Goal: Task Accomplishment & Management: Use online tool/utility

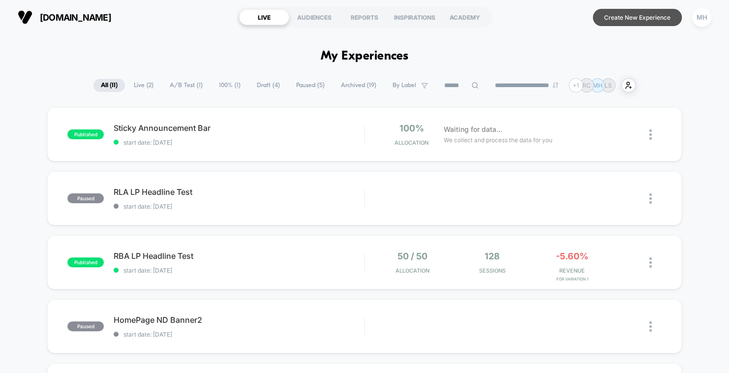
click at [621, 23] on button "Create New Experience" at bounding box center [637, 17] width 89 height 17
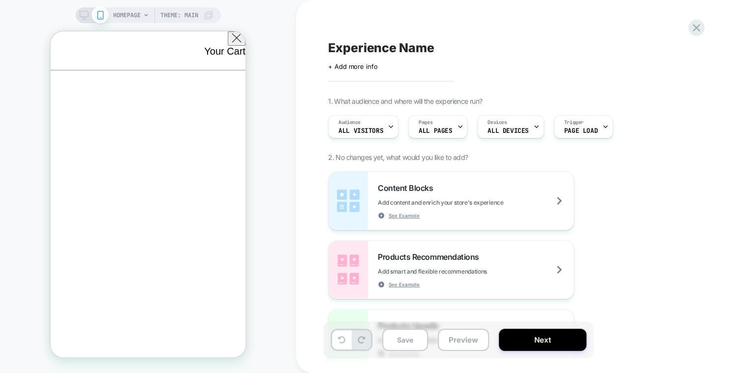
click at [125, 11] on span "HOMEPAGE" at bounding box center [127, 15] width 28 height 16
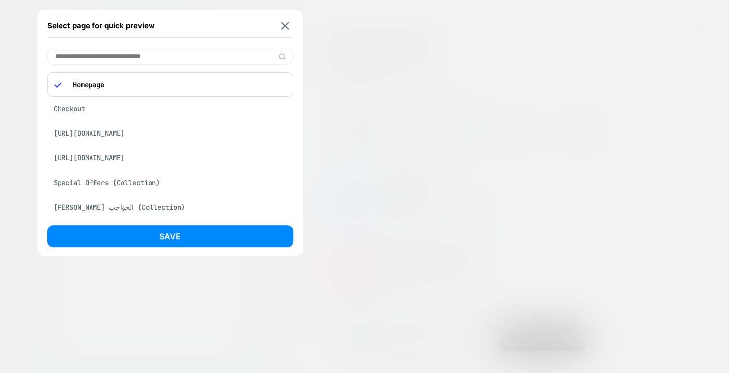
click at [134, 57] on input at bounding box center [170, 56] width 246 height 17
paste input "**********"
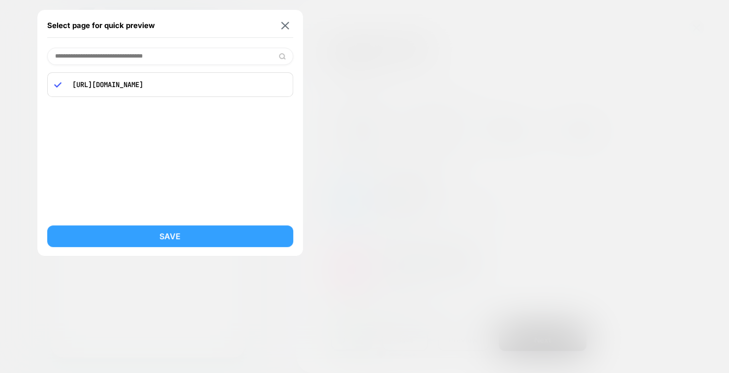
type input "**********"
click at [174, 235] on button "Save" at bounding box center [170, 236] width 246 height 22
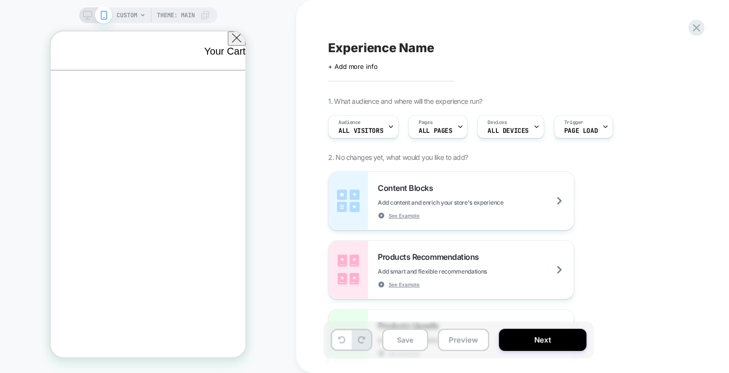
click at [436, 131] on span "ALL PAGES" at bounding box center [435, 130] width 33 height 7
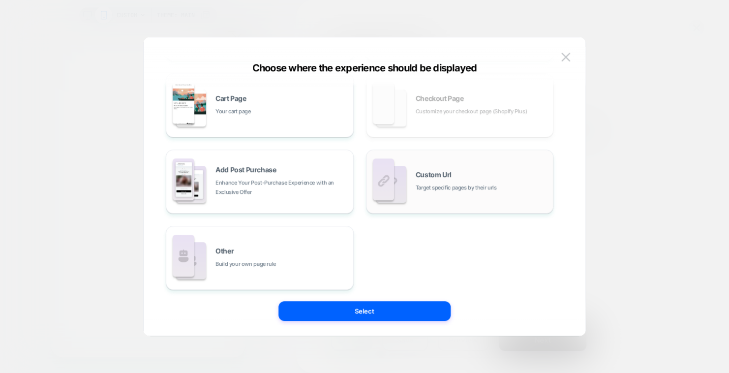
scroll to position [169, 0]
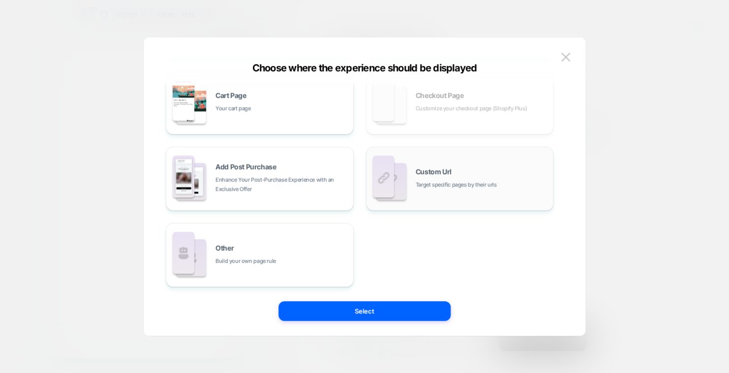
click at [446, 186] on span "Target specific pages by their urls" at bounding box center [456, 184] width 81 height 9
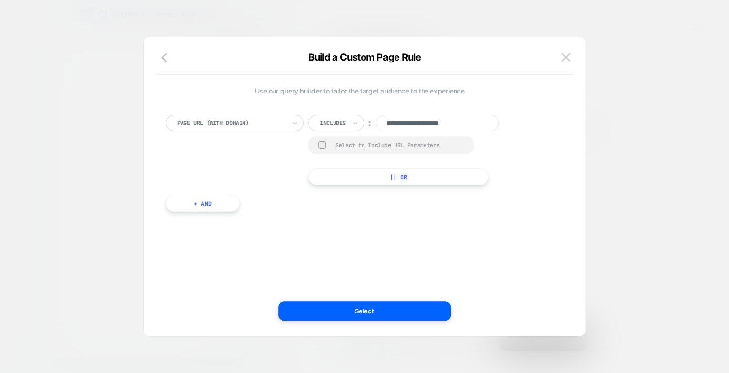
scroll to position [0, 0]
click at [413, 120] on input "**********" at bounding box center [437, 123] width 123 height 17
paste input "**********"
type input "**********"
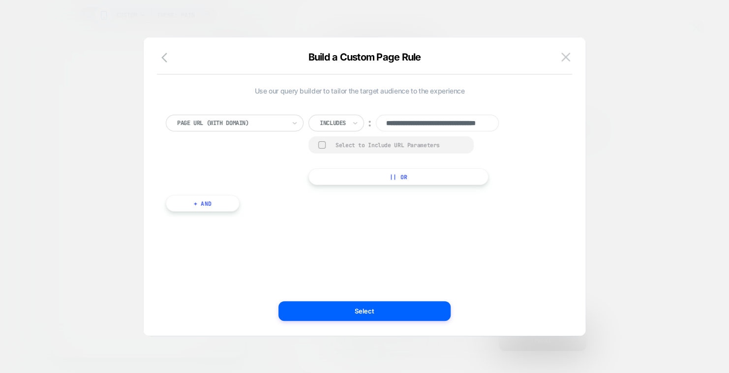
scroll to position [0, 0]
click at [433, 260] on div "**********" at bounding box center [359, 186] width 412 height 259
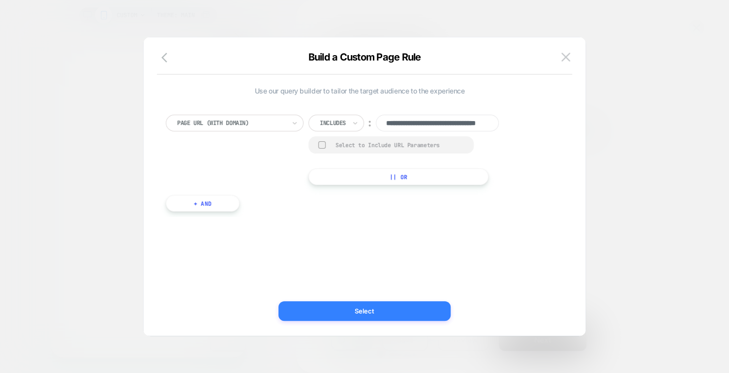
click at [416, 310] on button "Select" at bounding box center [364, 311] width 172 height 20
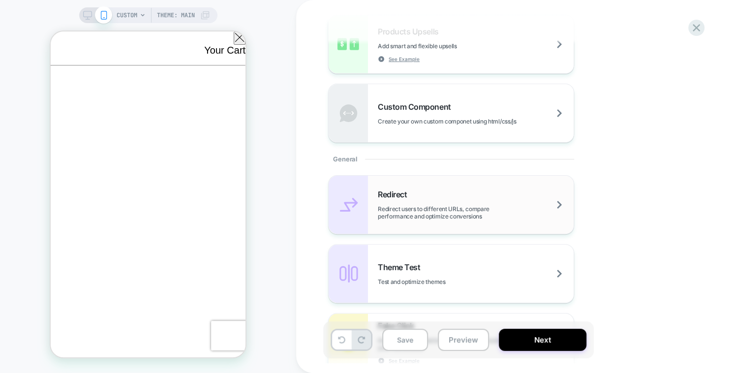
scroll to position [344, 0]
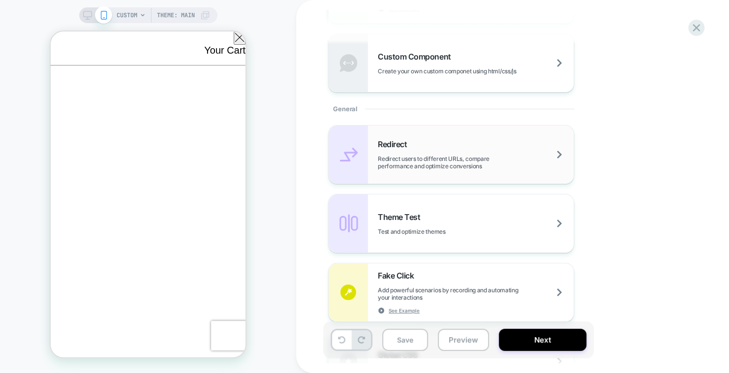
click at [426, 160] on span "Redirect users to different URLs, compare performance and optimize conversions" at bounding box center [476, 162] width 196 height 15
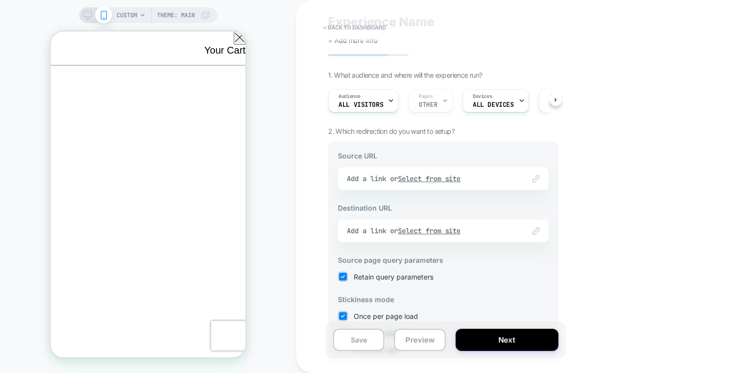
scroll to position [109, 0]
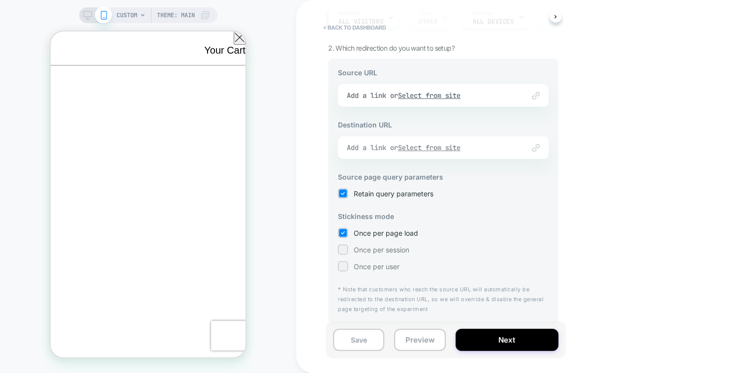
click at [429, 147] on u "Select from site" at bounding box center [429, 147] width 63 height 9
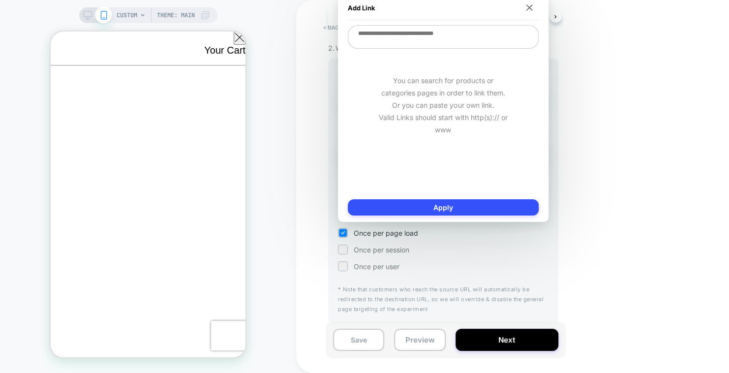
click at [433, 40] on textarea at bounding box center [443, 37] width 191 height 24
paste textarea "**********"
type textarea "*"
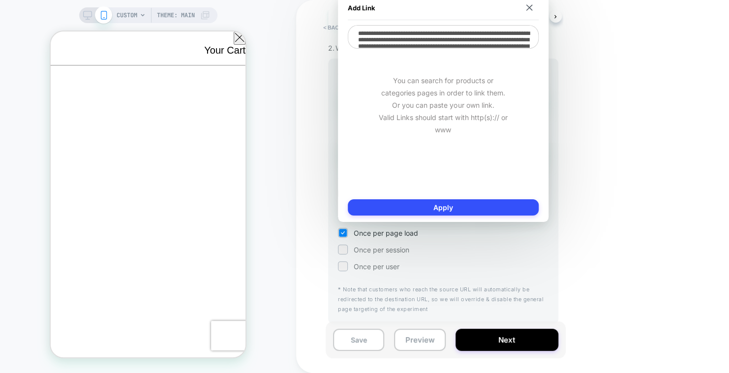
scroll to position [27, 0]
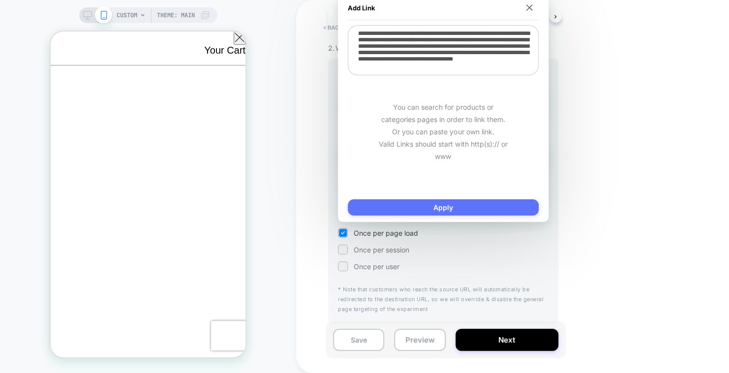
type textarea "**********"
click at [453, 204] on button "Apply" at bounding box center [443, 207] width 191 height 16
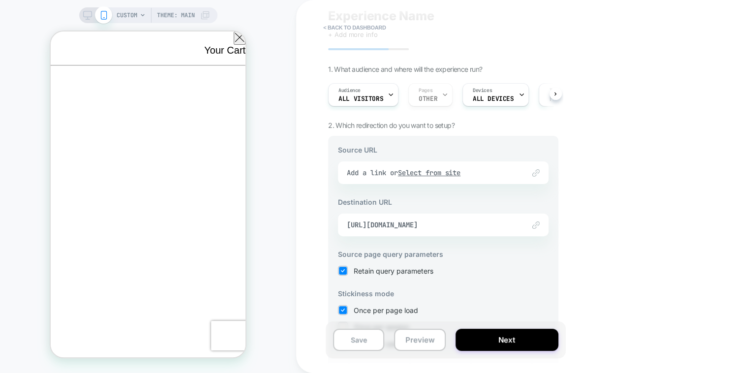
scroll to position [0, 0]
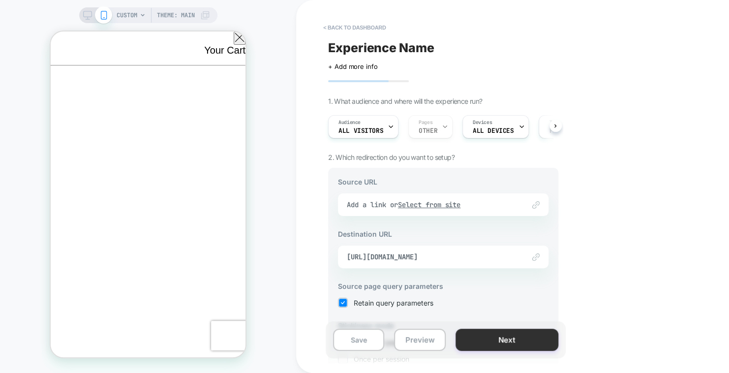
click at [507, 336] on button "Next" at bounding box center [507, 340] width 103 height 22
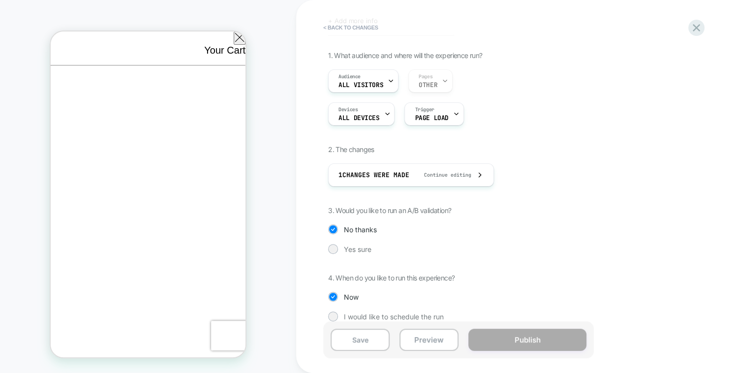
scroll to position [58, 0]
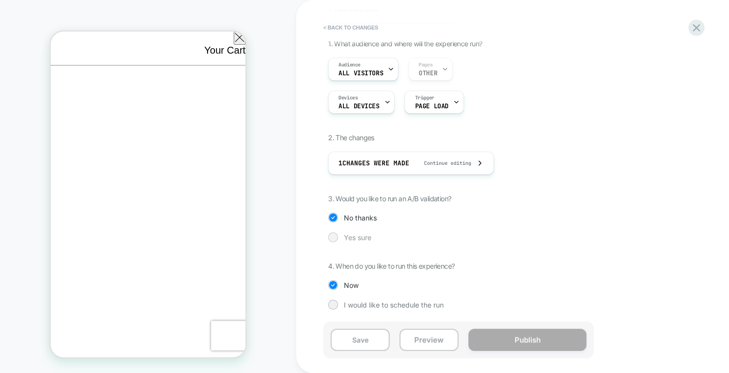
click at [366, 236] on span "Yes sure" at bounding box center [358, 237] width 28 height 8
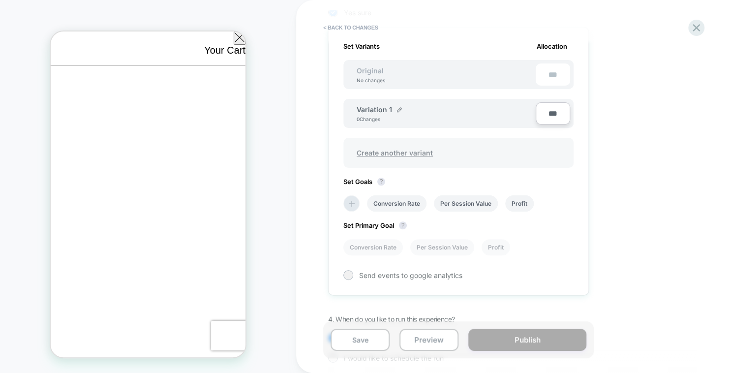
scroll to position [334, 0]
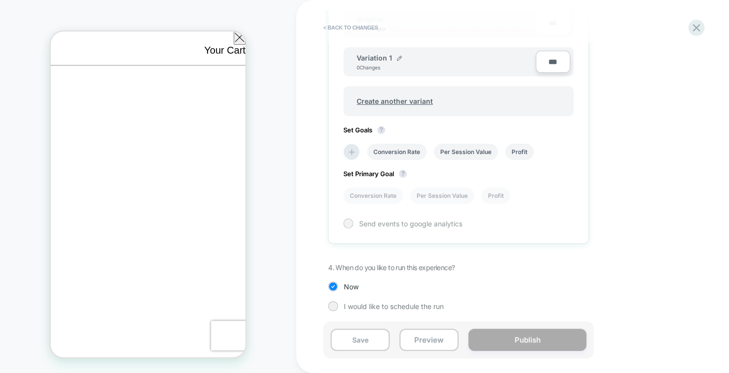
click at [384, 222] on span "Send events to google analytics" at bounding box center [410, 223] width 103 height 8
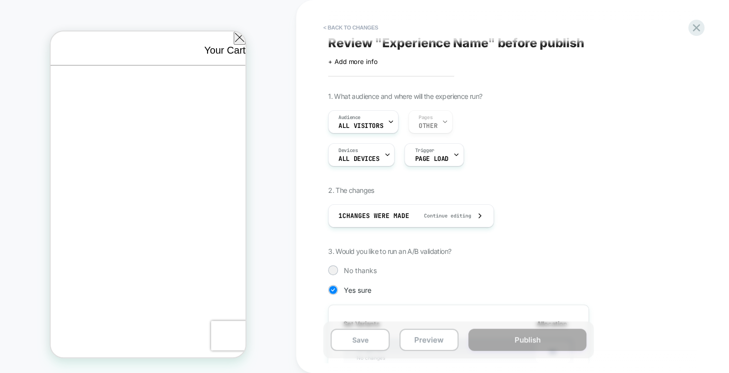
scroll to position [0, 0]
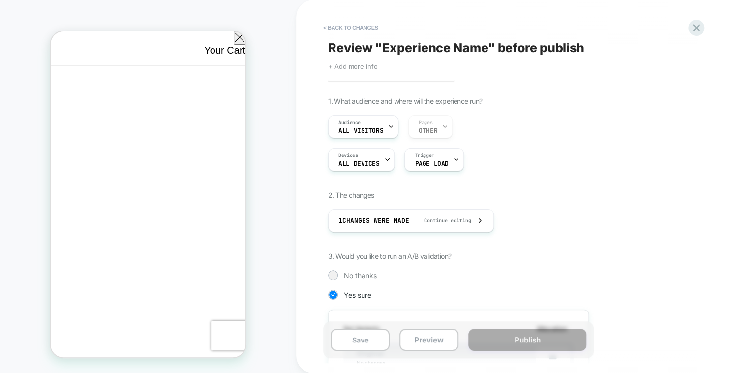
click at [353, 66] on span "+ Add more info" at bounding box center [352, 66] width 49 height 8
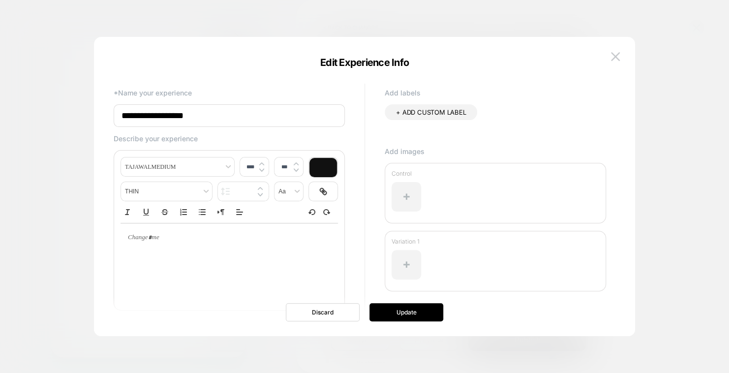
click at [295, 119] on input "**********" at bounding box center [229, 115] width 231 height 23
type input "**********"
click at [404, 309] on button "Update" at bounding box center [406, 312] width 74 height 18
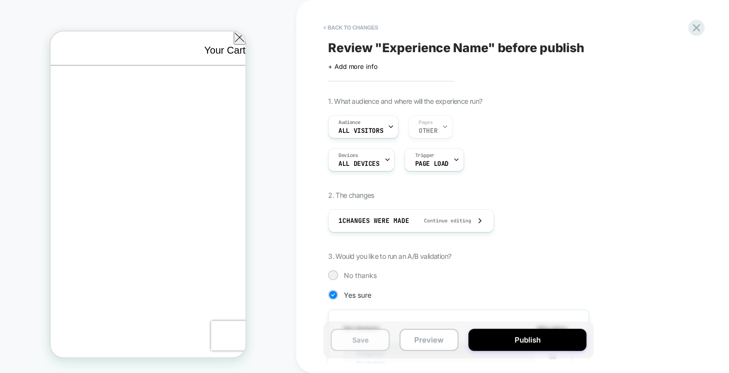
click at [361, 343] on button "Save" at bounding box center [360, 340] width 59 height 22
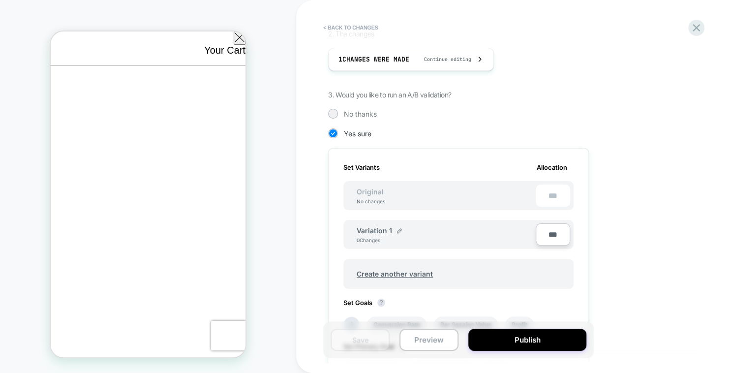
scroll to position [148, 0]
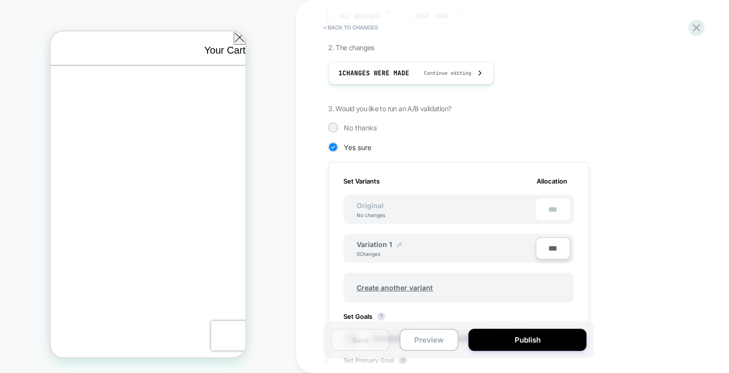
click at [397, 245] on img at bounding box center [399, 244] width 5 height 5
click at [436, 251] on button at bounding box center [438, 249] width 10 height 10
click at [374, 251] on div "0 Changes" at bounding box center [372, 254] width 30 height 6
click at [447, 66] on div "1 Changes were made Continue editing" at bounding box center [410, 73] width 145 height 22
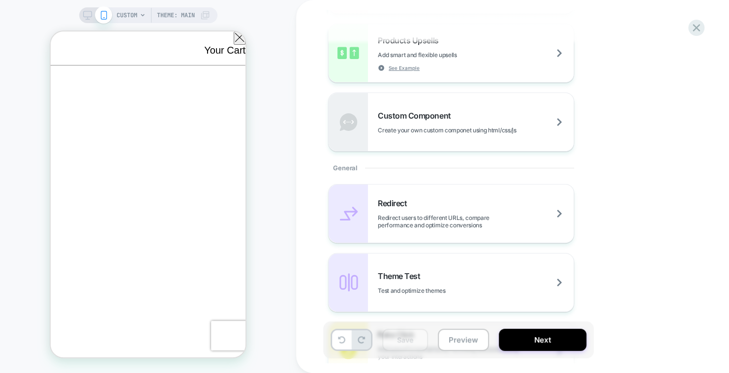
scroll to position [295, 0]
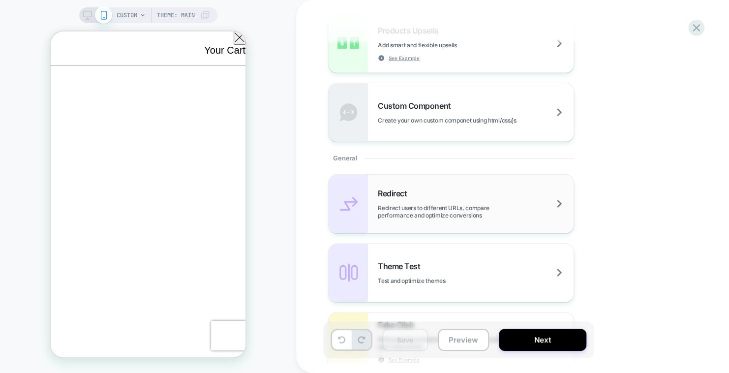
click at [463, 207] on span "Redirect users to different URLs, compare performance and optimize conversions" at bounding box center [476, 211] width 196 height 15
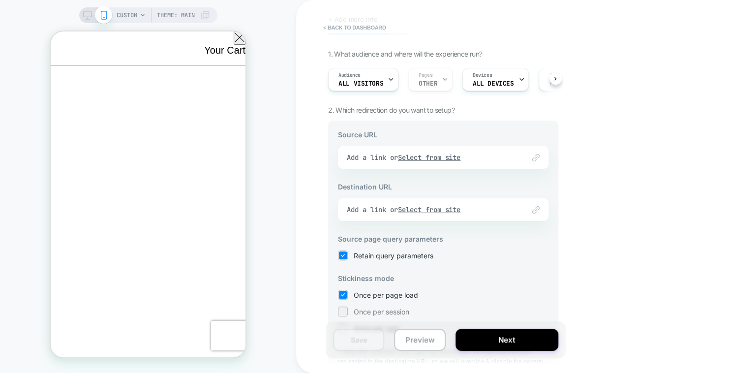
scroll to position [0, 0]
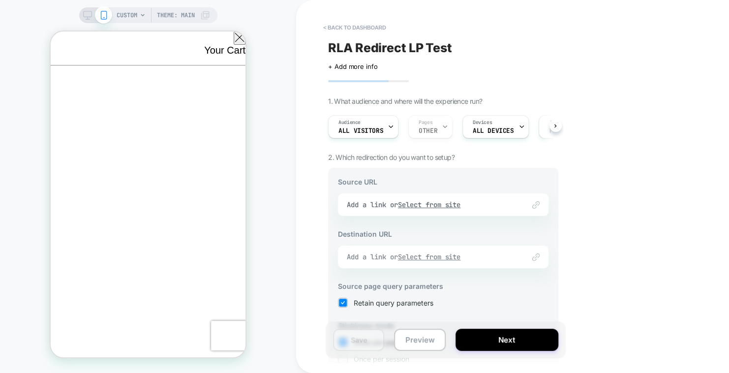
click at [444, 254] on u "Select from site" at bounding box center [429, 256] width 63 height 9
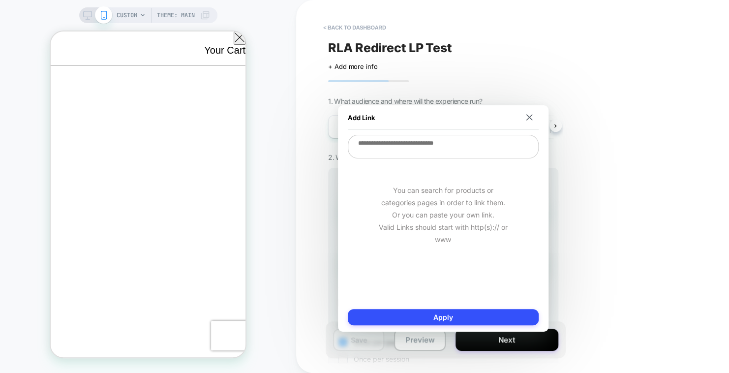
click at [407, 148] on textarea at bounding box center [443, 147] width 191 height 24
paste textarea "**********"
type textarea "**********"
type textarea "*"
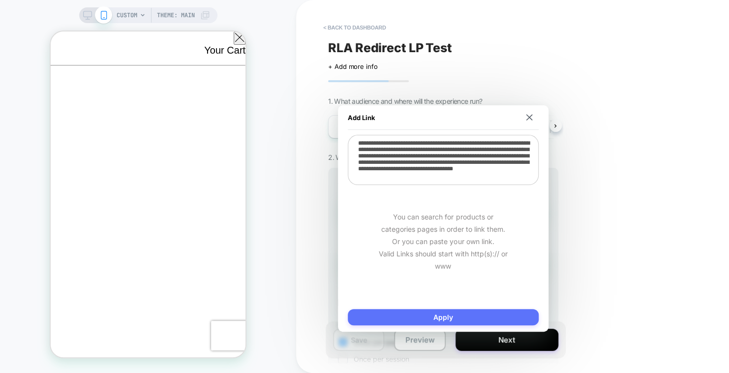
type textarea "**********"
click at [463, 312] on button "Apply" at bounding box center [443, 317] width 191 height 16
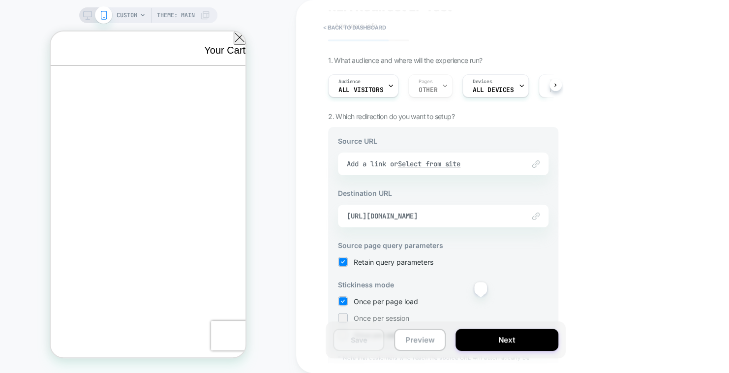
scroll to position [109, 0]
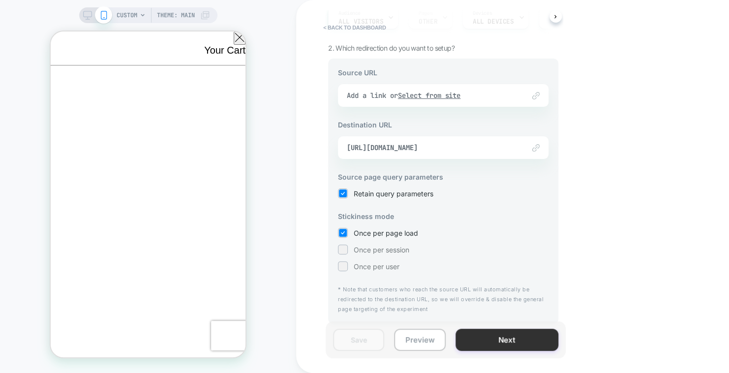
click at [504, 337] on button "Next" at bounding box center [507, 340] width 103 height 22
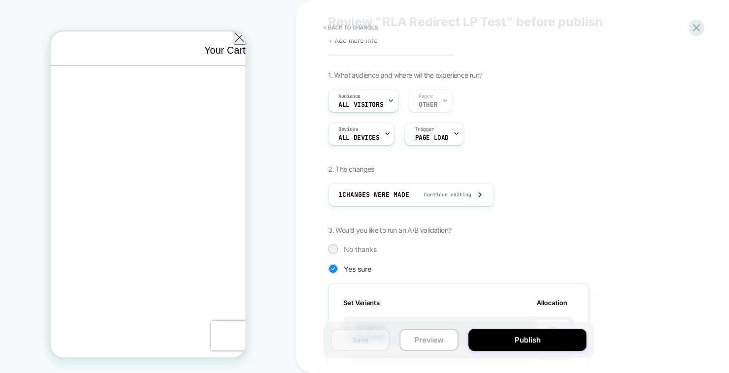
scroll to position [0, 0]
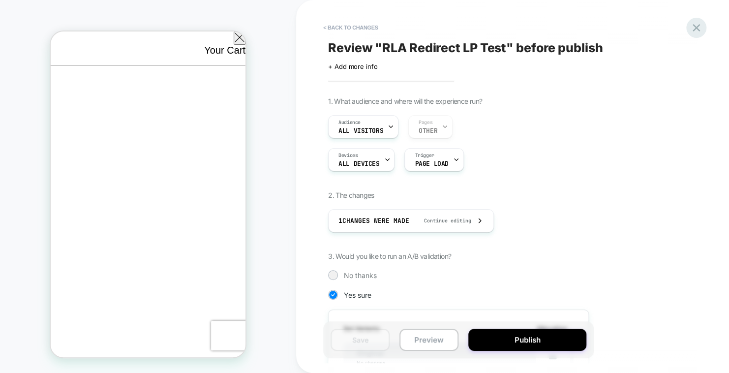
click at [703, 28] on div at bounding box center [696, 28] width 20 height 20
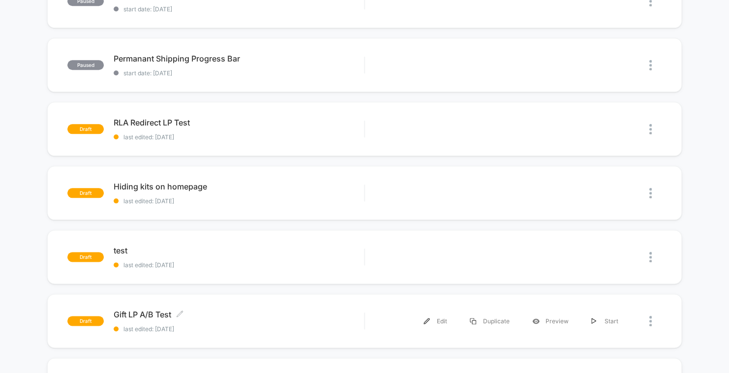
scroll to position [344, 0]
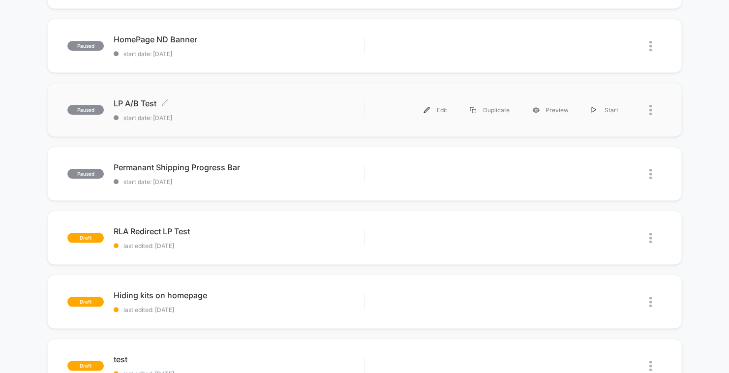
click at [133, 105] on span "LP A/B Test Click to edit experience details" at bounding box center [239, 103] width 250 height 10
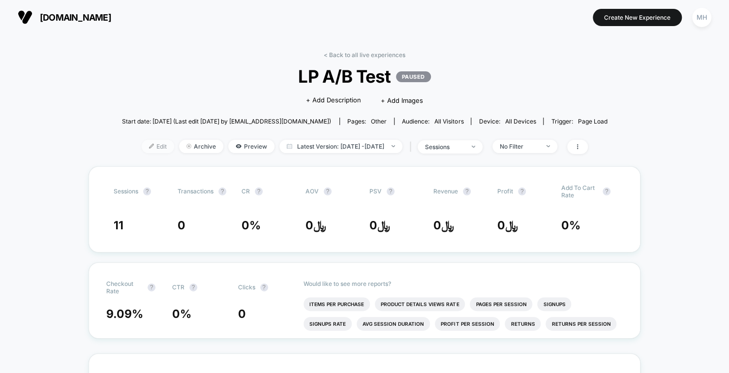
click at [151, 145] on span "Edit" at bounding box center [158, 146] width 32 height 13
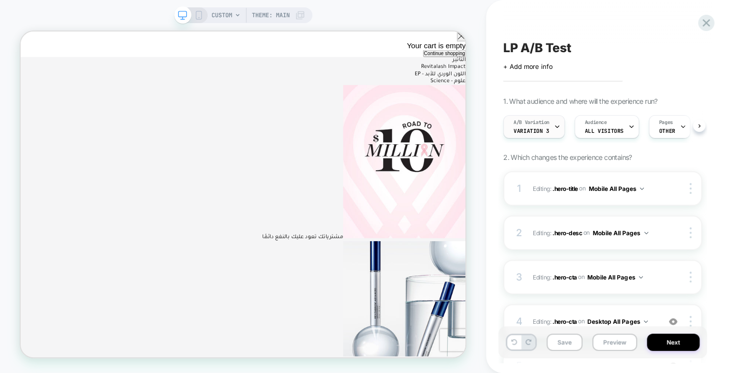
click at [541, 127] on span "Variation 3" at bounding box center [531, 130] width 35 height 7
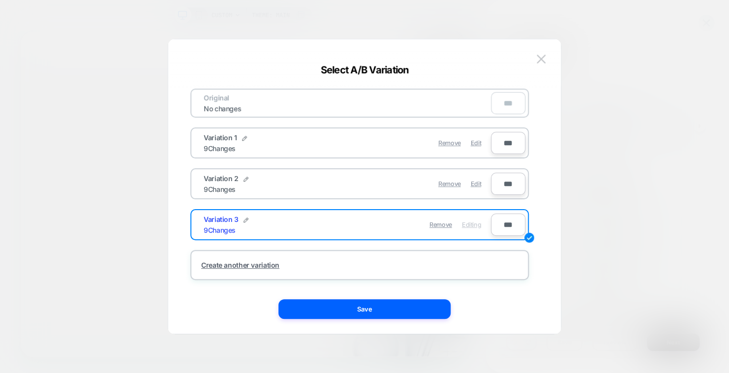
click at [616, 101] on div at bounding box center [364, 186] width 729 height 373
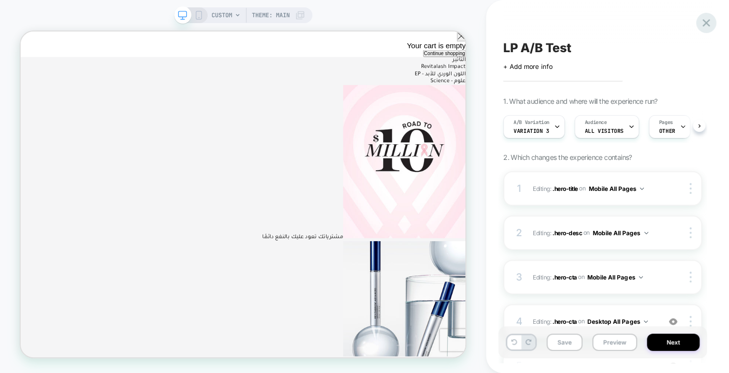
click at [704, 22] on icon at bounding box center [705, 22] width 7 height 7
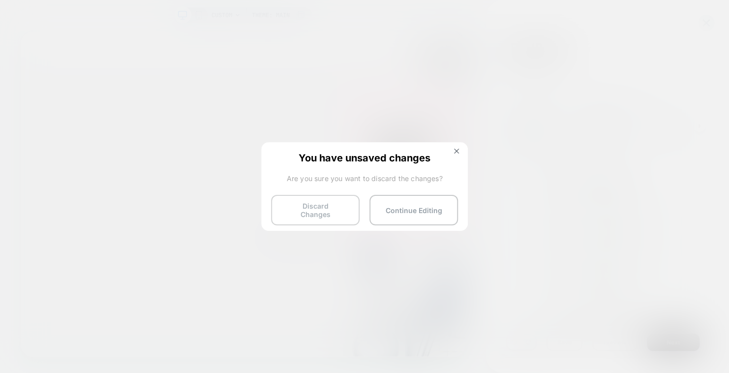
click at [329, 210] on button "Discard Changes" at bounding box center [315, 210] width 89 height 30
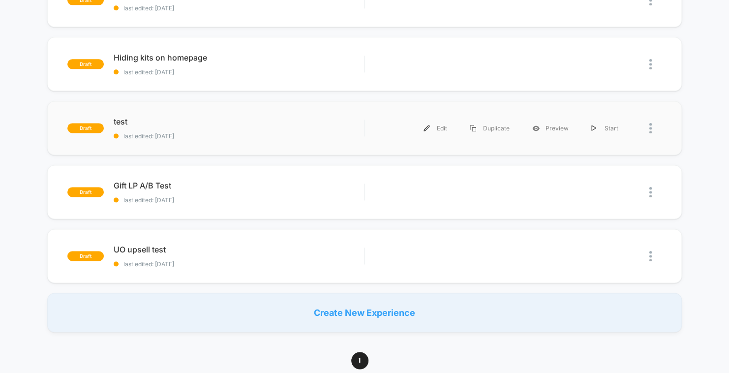
scroll to position [590, 0]
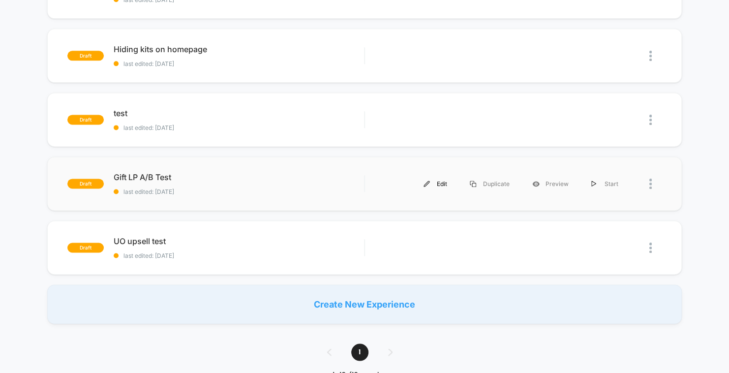
click at [433, 183] on div "Edit" at bounding box center [435, 184] width 46 height 22
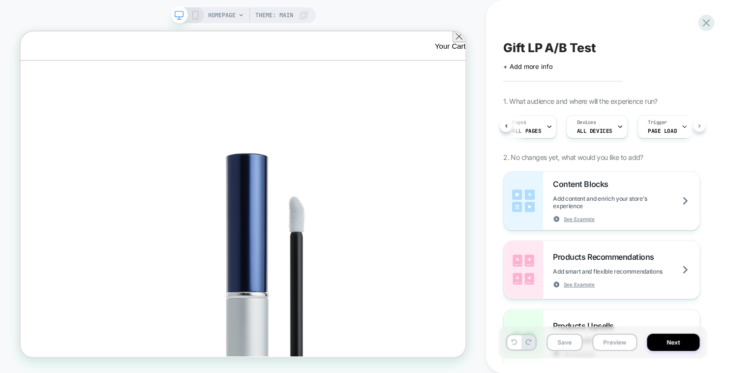
scroll to position [0, 88]
click at [700, 127] on div "Audience All Visitors Pages ALL PAGES Devices ALL DEVICES Trigger Page Load" at bounding box center [602, 126] width 199 height 33
click at [669, 335] on button "Next" at bounding box center [673, 342] width 53 height 17
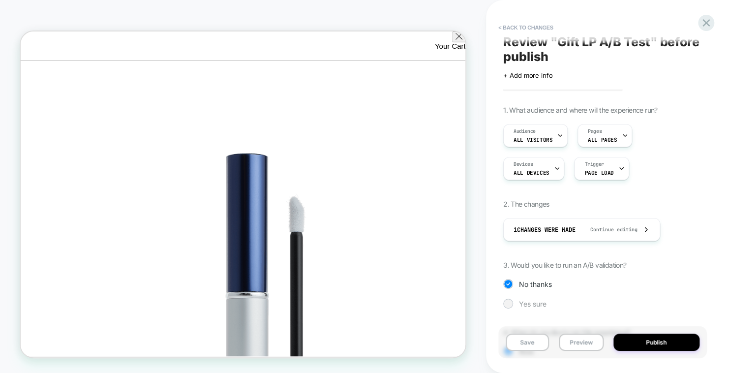
scroll to position [0, 0]
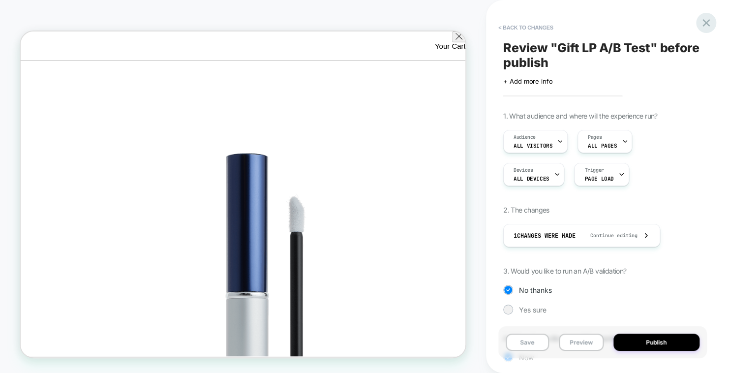
click at [703, 25] on icon at bounding box center [705, 22] width 7 height 7
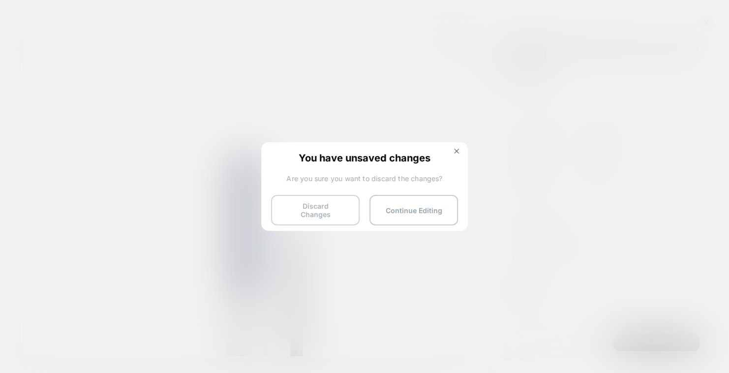
click at [322, 209] on button "Discard Changes" at bounding box center [315, 210] width 89 height 30
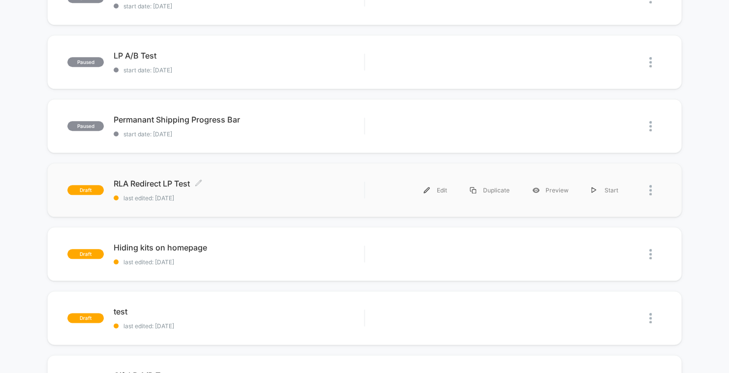
scroll to position [394, 0]
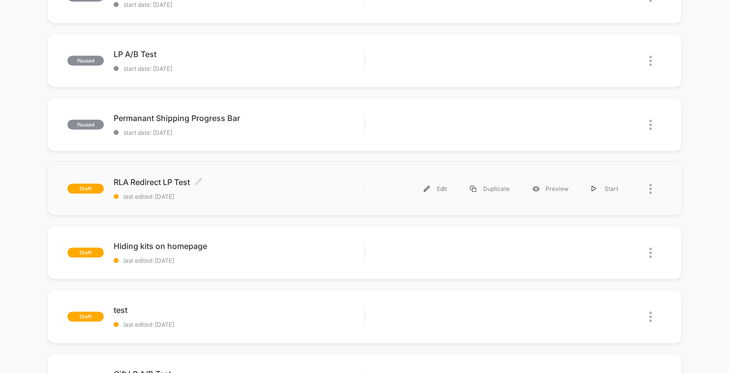
click at [156, 179] on span "RLA Redirect LP Test Click to edit experience details" at bounding box center [239, 182] width 250 height 10
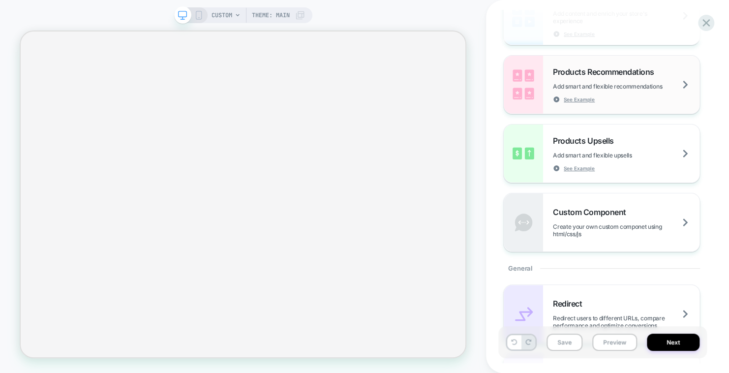
scroll to position [295, 0]
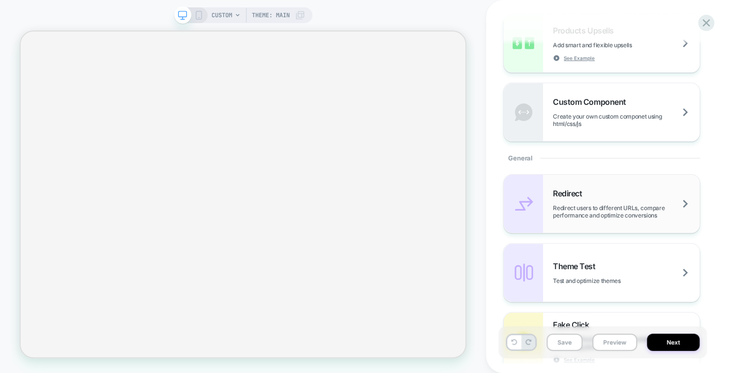
click at [583, 209] on span "Redirect users to different URLs, compare performance and optimize conversions" at bounding box center [626, 211] width 147 height 15
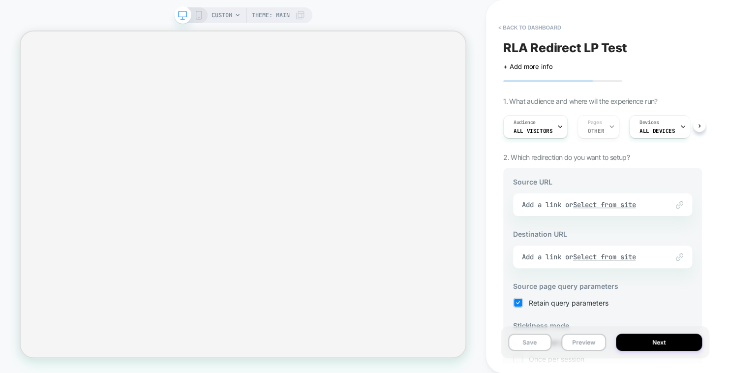
click at [602, 204] on div "Link to Add a link or Select from site" at bounding box center [602, 204] width 179 height 23
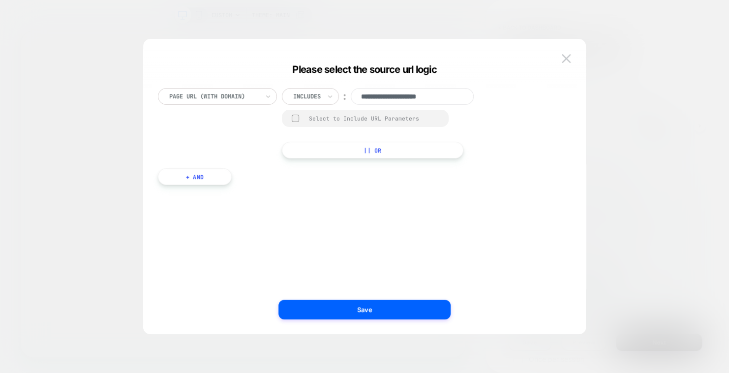
click at [401, 97] on input "**********" at bounding box center [412, 96] width 123 height 17
paste input "**********"
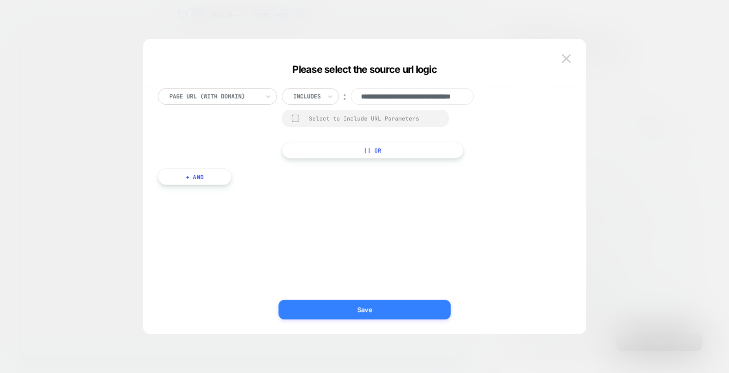
type input "**********"
click at [387, 309] on button "Save" at bounding box center [364, 310] width 172 height 20
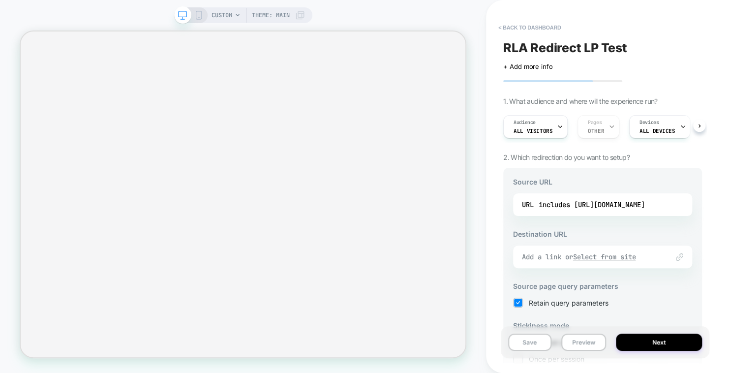
click at [592, 258] on u "Select from site" at bounding box center [604, 256] width 63 height 9
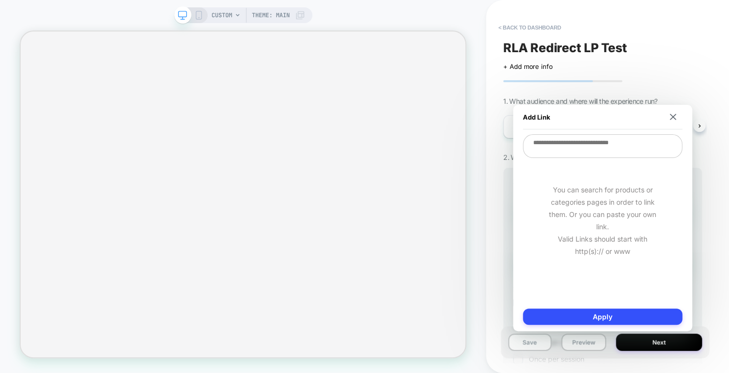
click at [584, 151] on textarea at bounding box center [602, 146] width 159 height 24
paste textarea "**********"
type textarea "*"
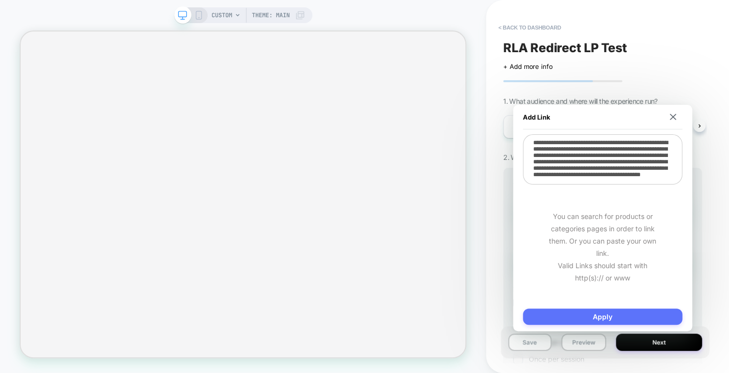
type textarea "**********"
click at [592, 313] on button "Apply" at bounding box center [602, 316] width 159 height 16
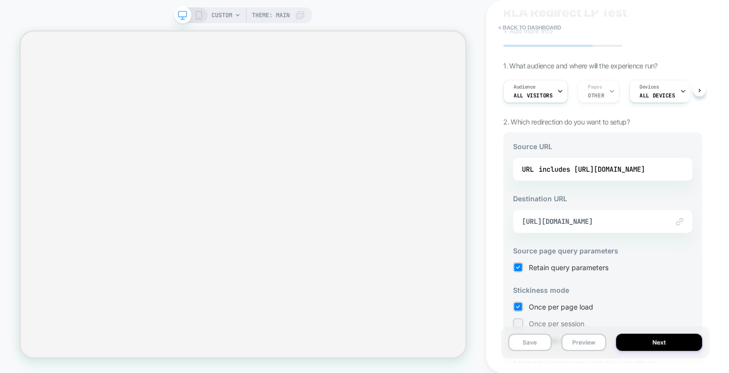
scroll to position [98, 0]
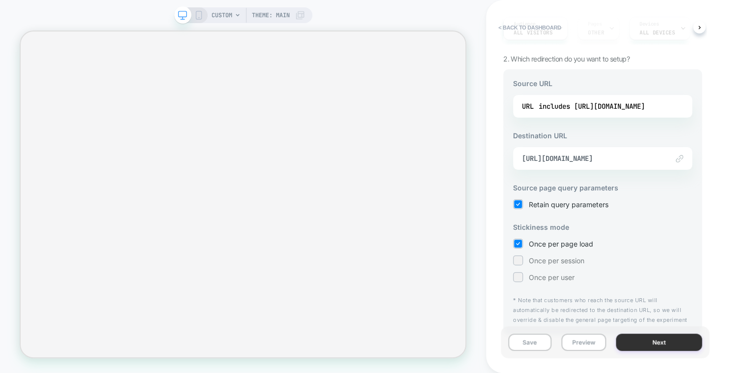
click at [653, 340] on button "Next" at bounding box center [659, 342] width 86 height 17
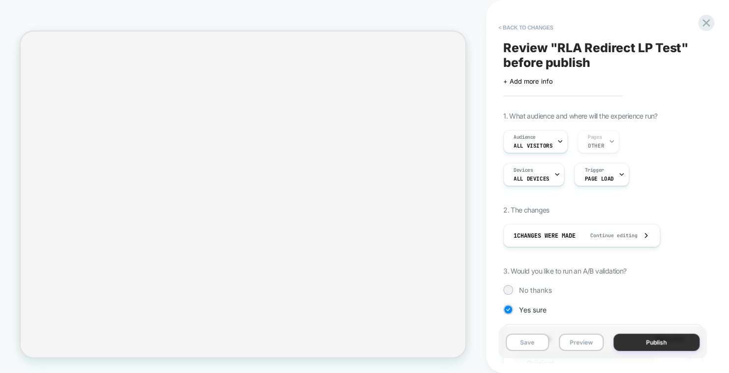
scroll to position [0, 0]
click at [528, 342] on button "Save" at bounding box center [527, 342] width 43 height 17
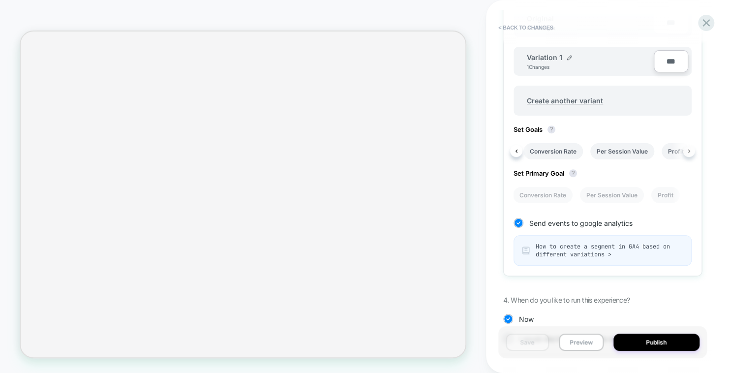
scroll to position [0, 38]
click at [656, 150] on li "Profit" at bounding box center [651, 151] width 29 height 16
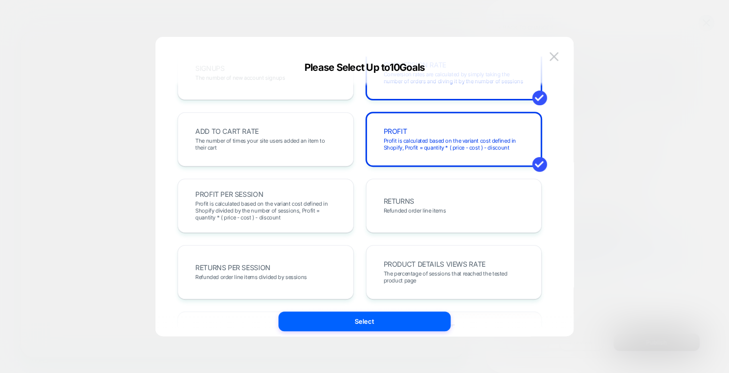
scroll to position [0, 0]
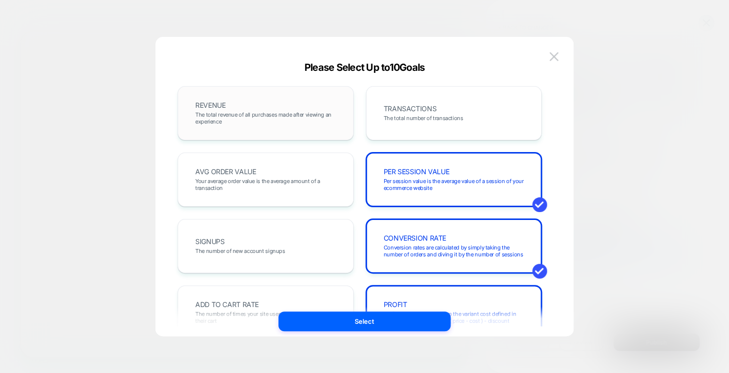
drag, startPoint x: 442, startPoint y: 119, endPoint x: 268, endPoint y: 131, distance: 174.6
click at [441, 119] on span "The total number of transactions" at bounding box center [424, 118] width 80 height 7
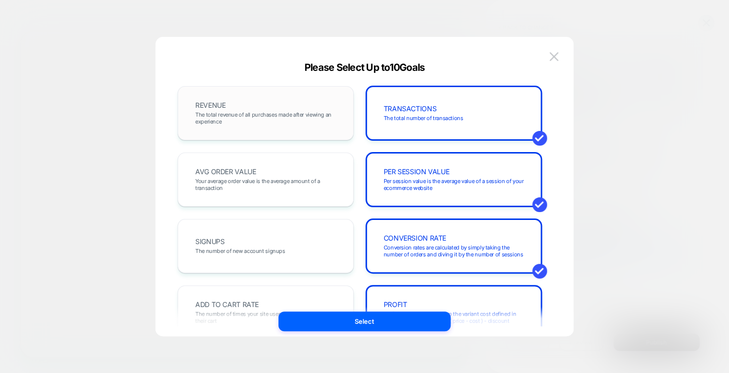
click at [236, 127] on div "REVENUE The total revenue of all purchases made after viewing an experience" at bounding box center [265, 112] width 155 height 33
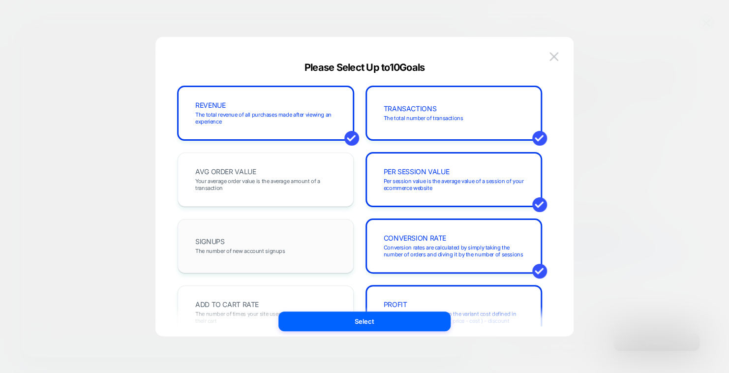
drag, startPoint x: 256, startPoint y: 191, endPoint x: 260, endPoint y: 244, distance: 52.7
click at [256, 194] on div "AVG ORDER VALUE Your average order value is the average amount of a transaction" at bounding box center [265, 179] width 155 height 33
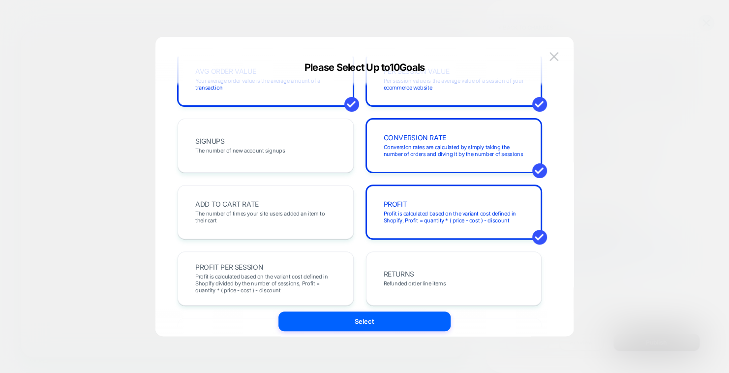
scroll to position [197, 0]
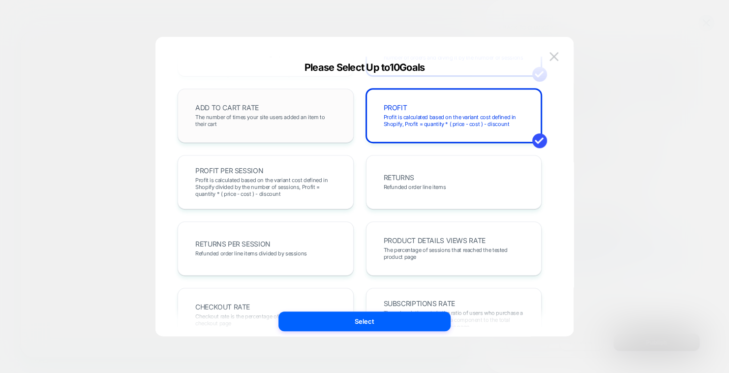
click at [228, 121] on span "The number of times your site users added an item to their cart" at bounding box center [265, 121] width 141 height 14
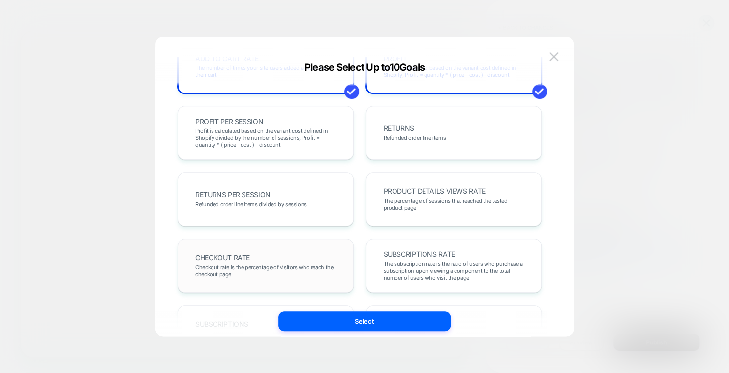
drag, startPoint x: 299, startPoint y: 254, endPoint x: 346, endPoint y: 256, distance: 47.2
click at [300, 253] on div "CHECKOUT RATE Checkout rate is the percentage of visitors who reach the checkou…" at bounding box center [265, 265] width 155 height 33
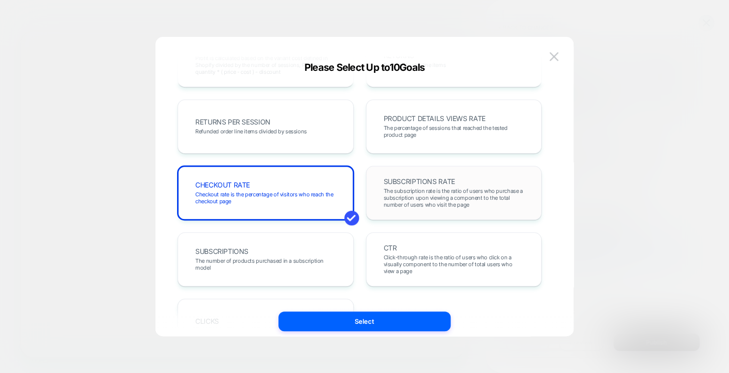
scroll to position [344, 0]
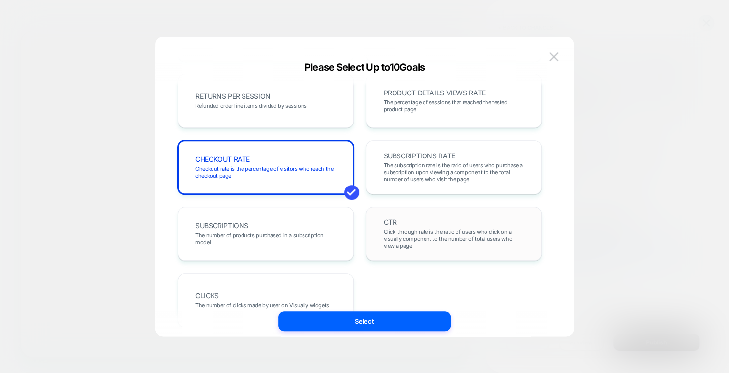
drag, startPoint x: 431, startPoint y: 232, endPoint x: 410, endPoint y: 241, distance: 22.7
click at [426, 234] on span "Click-through rate is the ratio of users who click on a visually component to t…" at bounding box center [454, 238] width 141 height 21
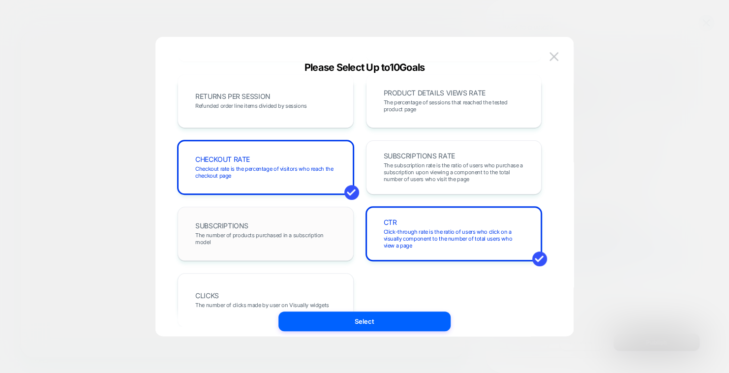
click at [285, 257] on div "SUBSCRIPTIONS The number of products purchased in a subscription model" at bounding box center [266, 234] width 176 height 54
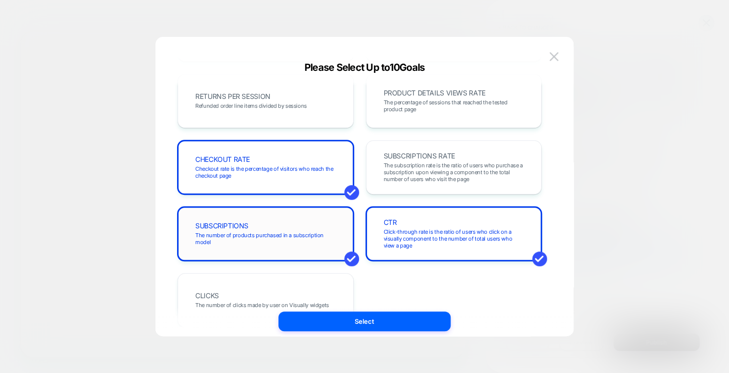
click at [311, 239] on span "The number of products purchased in a subscription model" at bounding box center [265, 239] width 141 height 14
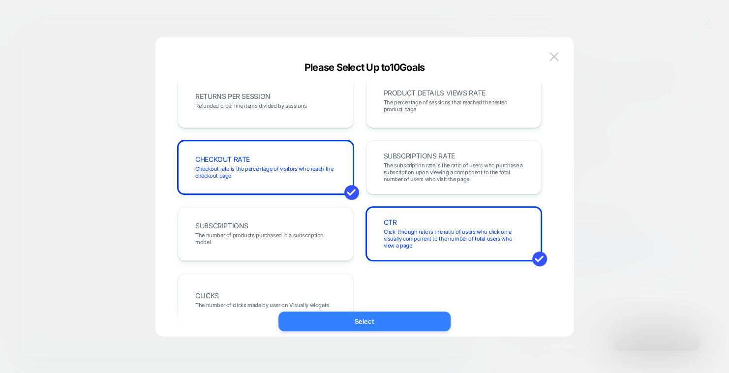
click at [362, 319] on button "Select" at bounding box center [364, 321] width 172 height 20
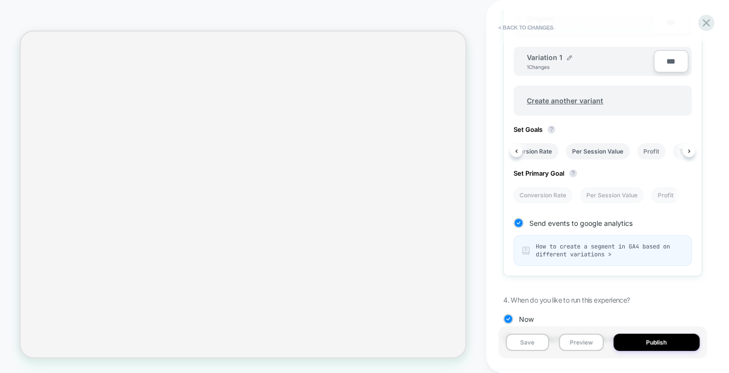
click at [652, 151] on li "Profit" at bounding box center [651, 151] width 29 height 16
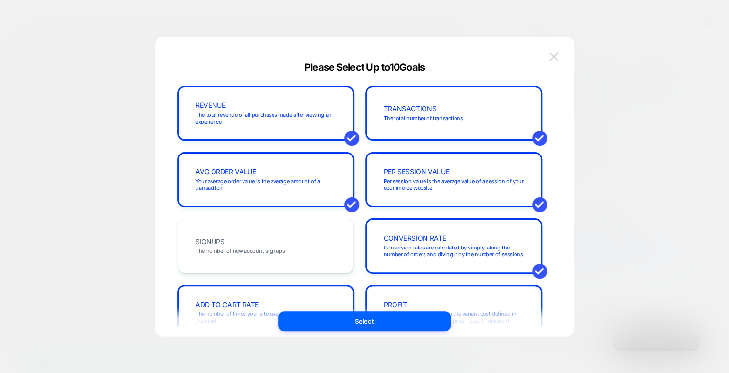
click at [557, 58] on img at bounding box center [553, 56] width 9 height 8
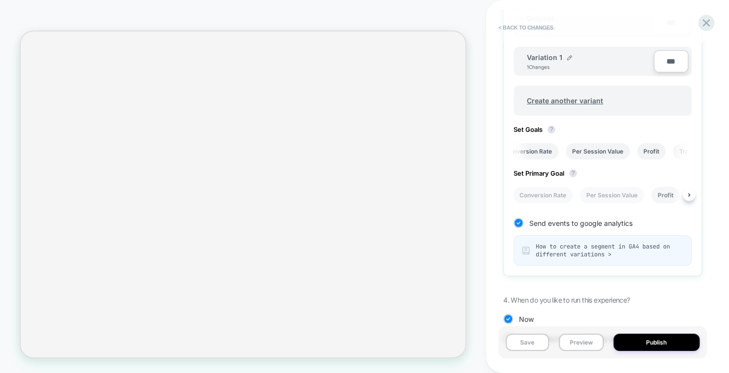
click at [663, 197] on li "Profit" at bounding box center [665, 195] width 29 height 16
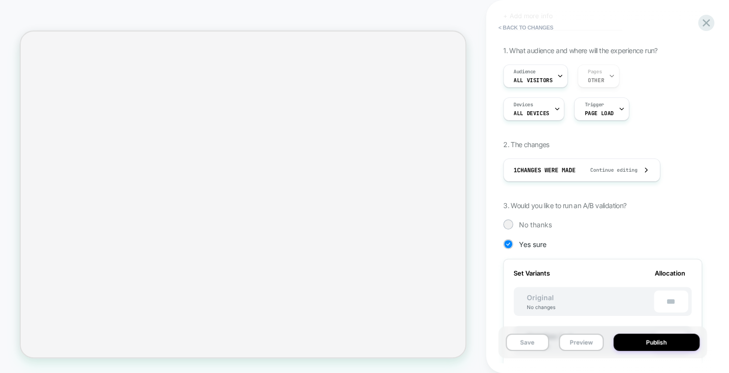
scroll to position [0, 0]
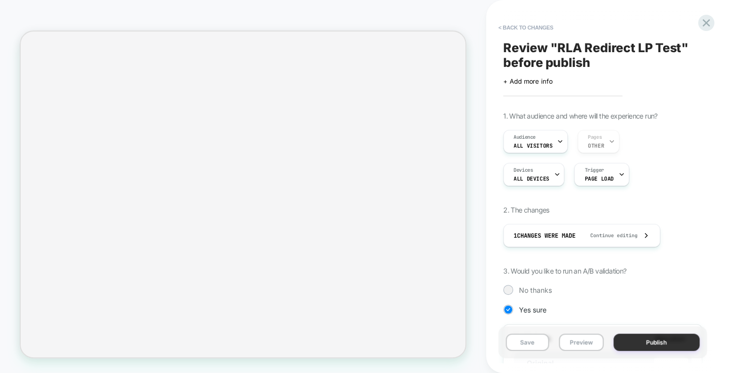
click at [654, 345] on button "Publish" at bounding box center [656, 342] width 86 height 17
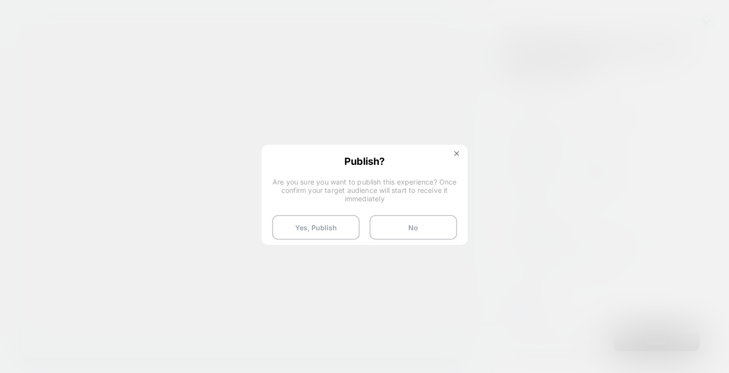
click at [309, 240] on div "Publish? Are you sure you want to publish this experience? Once confirm your ta…" at bounding box center [364, 198] width 205 height 104
click at [305, 229] on button "Yes, Publish" at bounding box center [316, 227] width 88 height 25
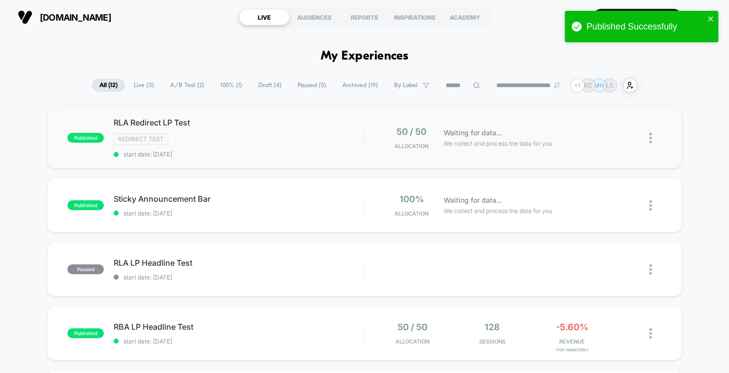
click at [647, 137] on div at bounding box center [646, 137] width 32 height 23
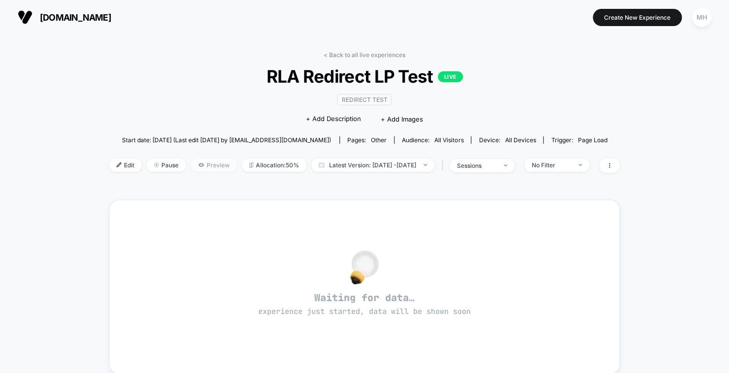
click at [198, 162] on span "Preview" at bounding box center [214, 164] width 46 height 13
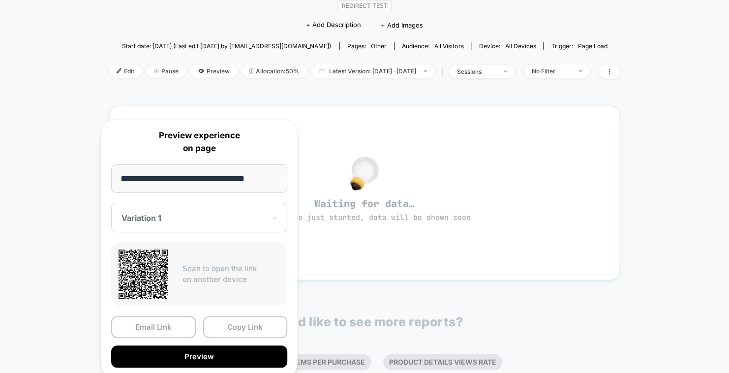
scroll to position [98, 0]
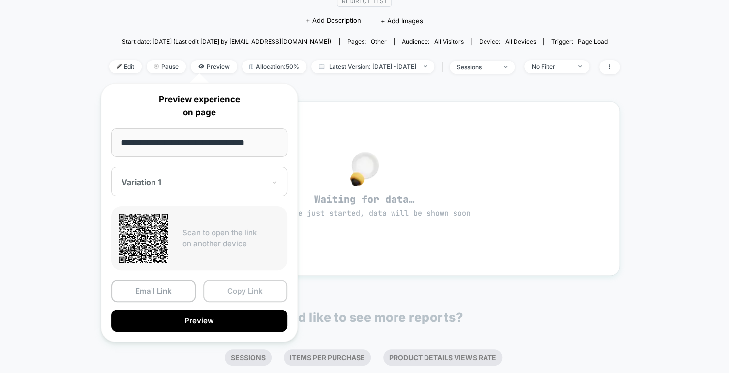
click at [231, 295] on button "Copy Link" at bounding box center [245, 291] width 85 height 22
